Goal: Navigation & Orientation: Find specific page/section

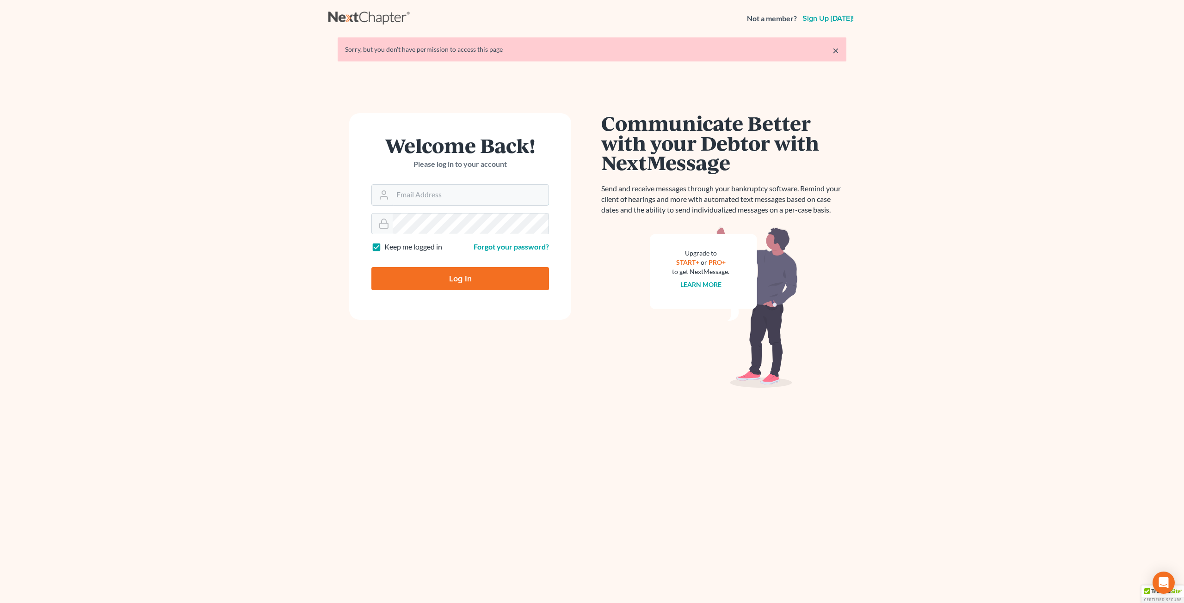
type input "ykim@consumerlawattorneys.com"
click at [460, 279] on input "Log In" at bounding box center [460, 278] width 178 height 23
type input "Thinking..."
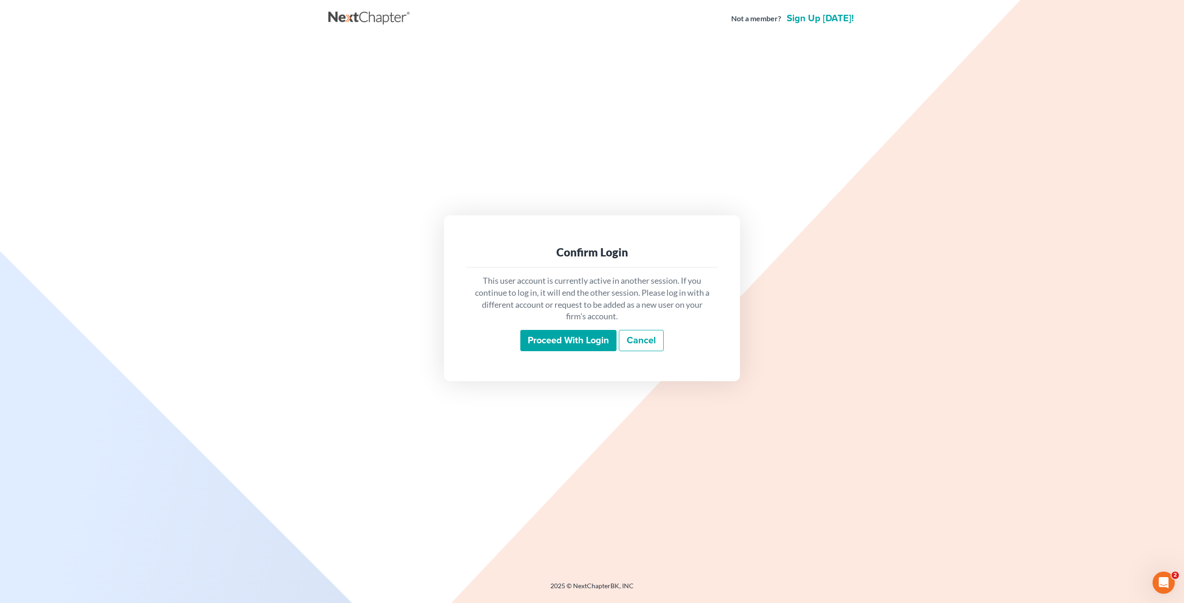
click at [562, 345] on input "Proceed with login" at bounding box center [568, 340] width 96 height 21
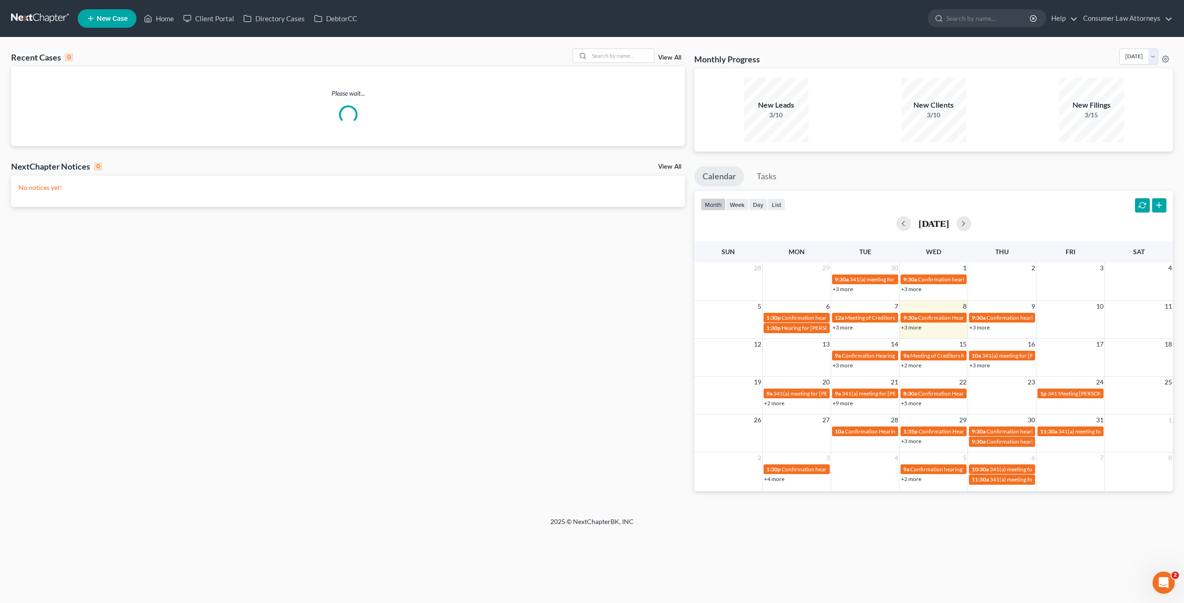
click at [915, 327] on link "+3 more" at bounding box center [911, 327] width 20 height 7
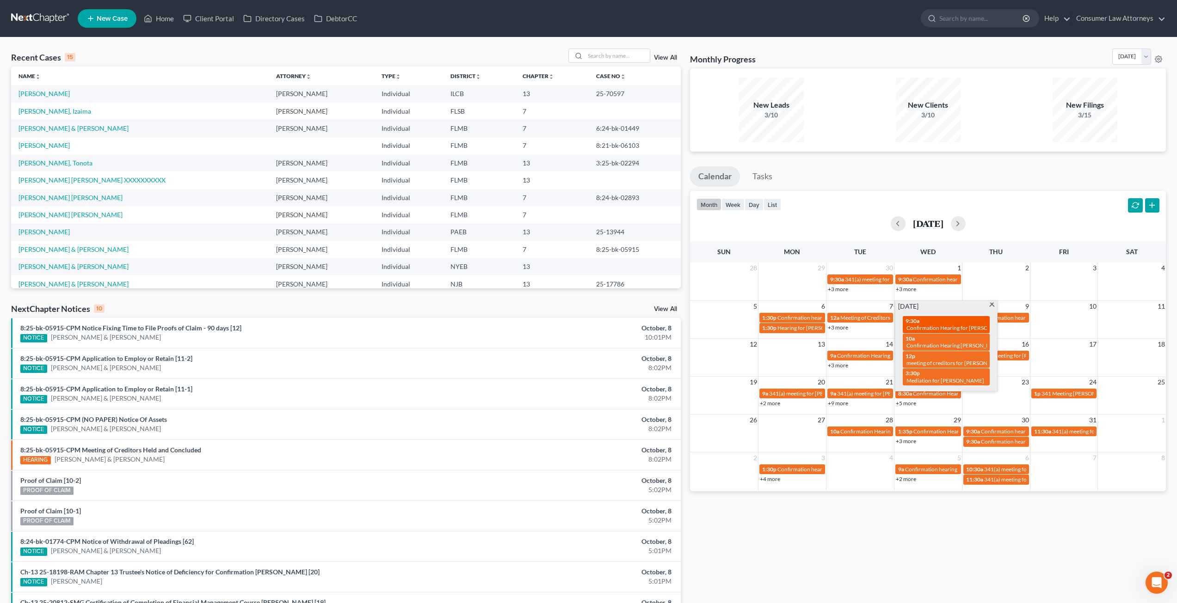
click at [934, 325] on span "Confirmation Hearing for [PERSON_NAME]" at bounding box center [959, 328] width 106 height 7
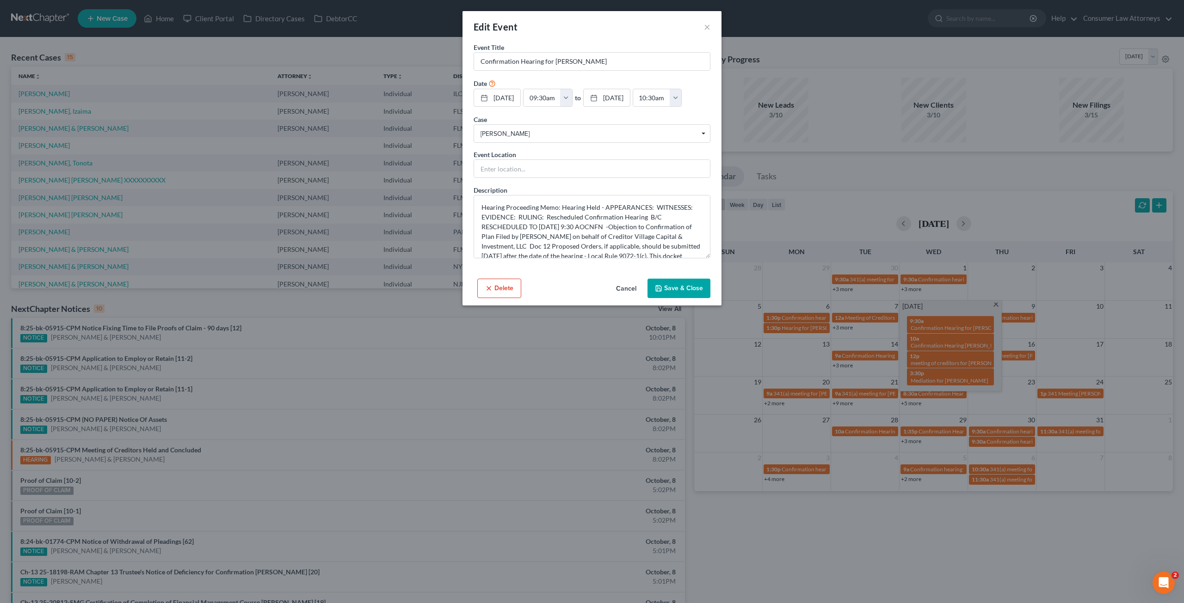
click at [625, 293] on button "Cancel" at bounding box center [626, 289] width 35 height 18
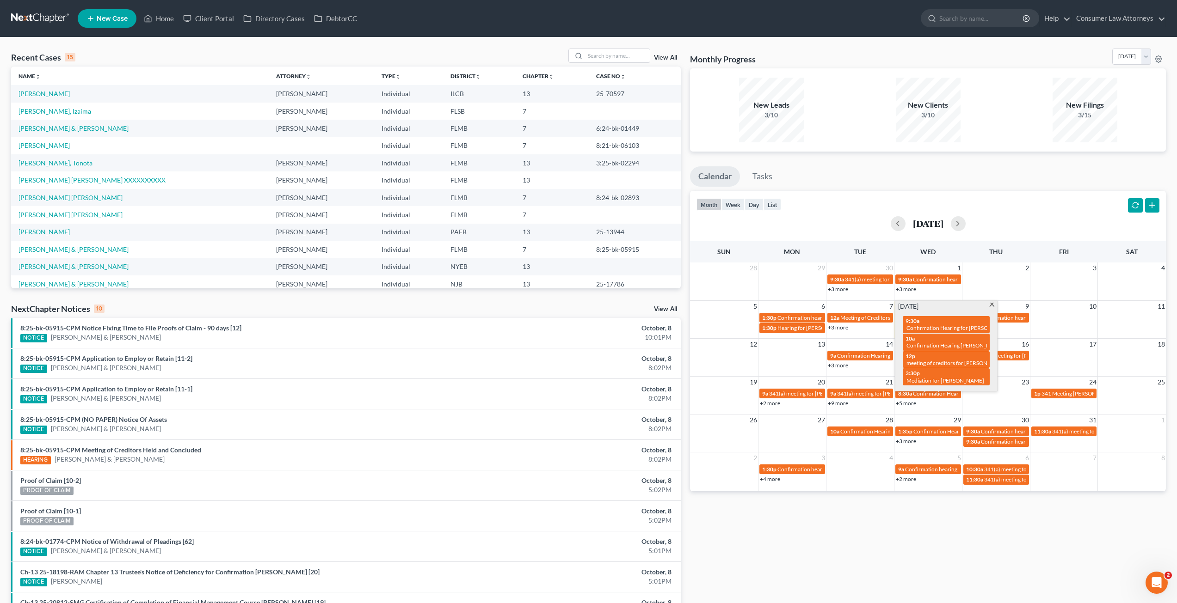
click at [990, 307] on span at bounding box center [991, 306] width 7 height 6
click at [977, 330] on link "+3 more" at bounding box center [974, 327] width 20 height 7
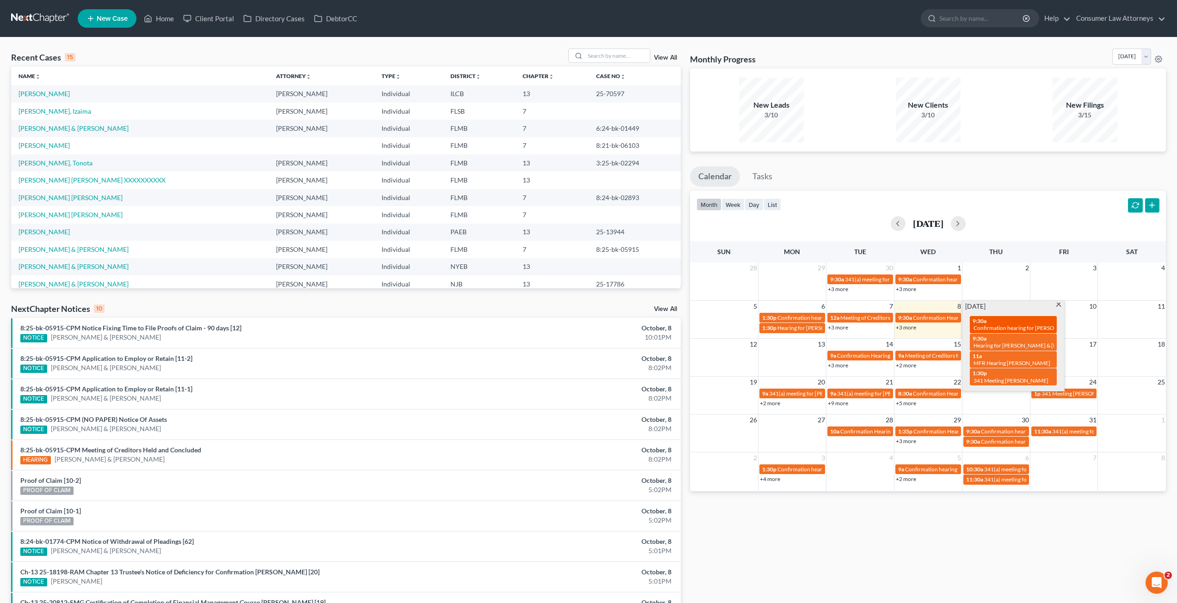
click at [996, 319] on div "9:30a Confirmation hearing for [PERSON_NAME]" at bounding box center [1012, 325] width 81 height 14
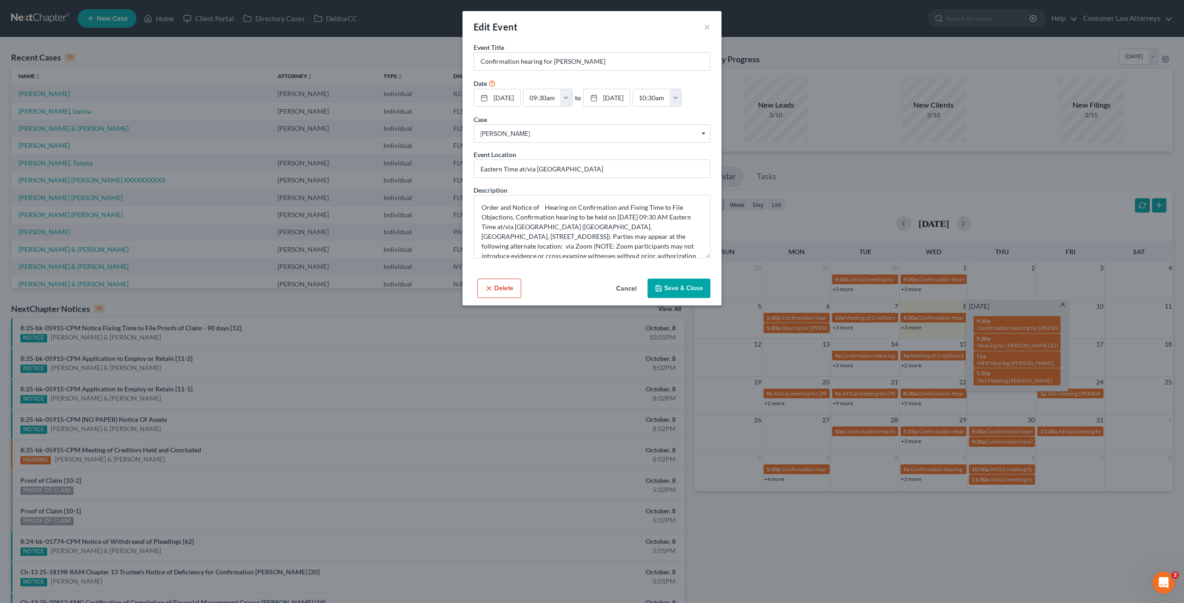
click at [627, 287] on button "Cancel" at bounding box center [626, 289] width 35 height 18
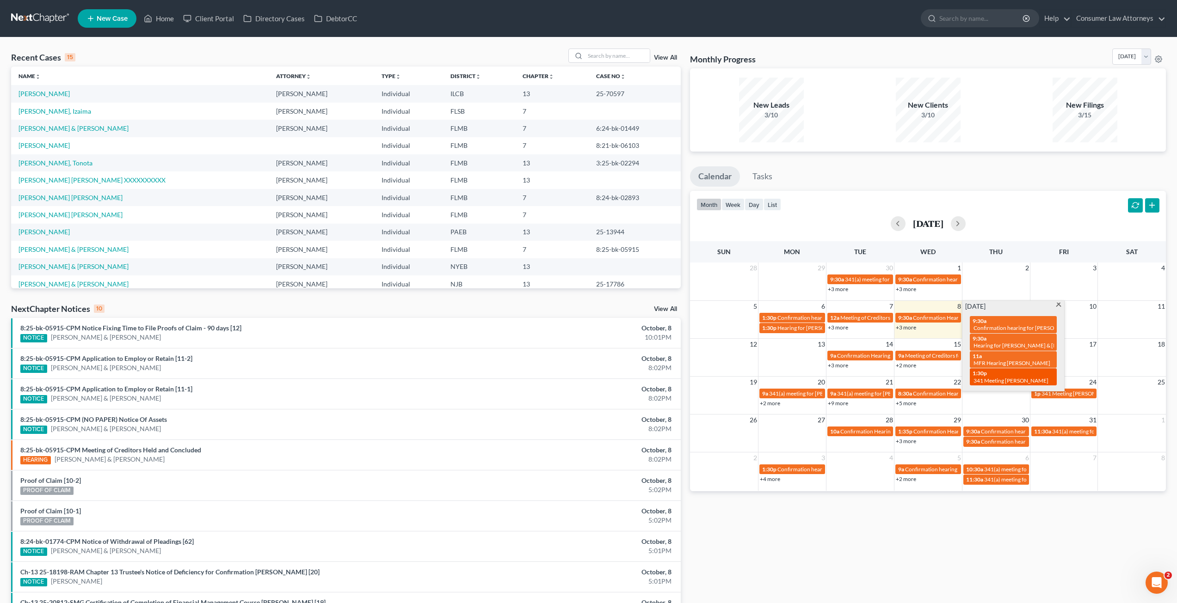
click at [1004, 370] on div "1:30p 341 Meeting [PERSON_NAME]" at bounding box center [1012, 377] width 81 height 14
